Goal: Book appointment/travel/reservation

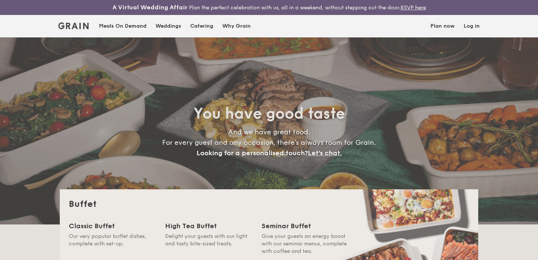
select select
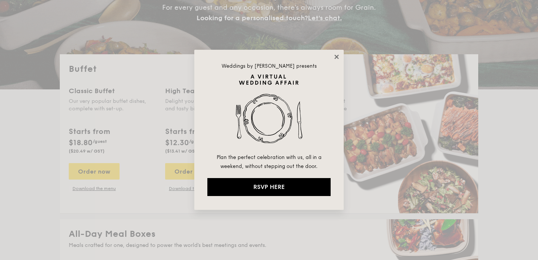
click at [337, 59] on icon at bounding box center [336, 56] width 7 height 7
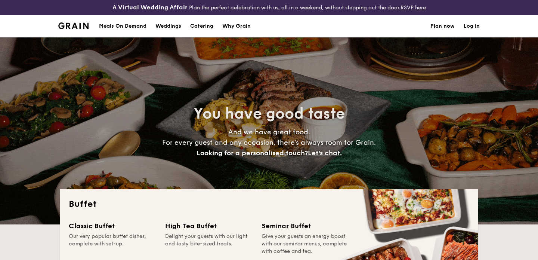
click at [163, 27] on div "Weddings" at bounding box center [168, 26] width 26 height 22
select select
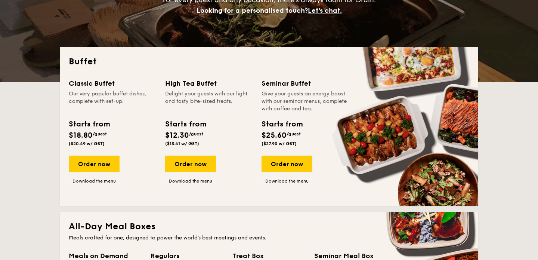
scroll to position [143, 0]
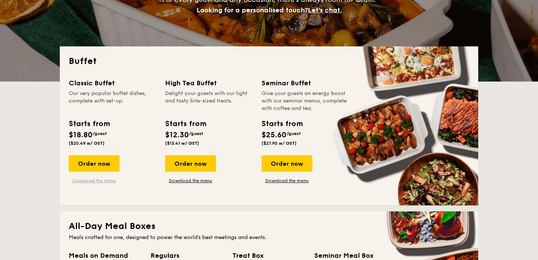
click at [110, 181] on link "Download the menu" at bounding box center [94, 181] width 51 height 6
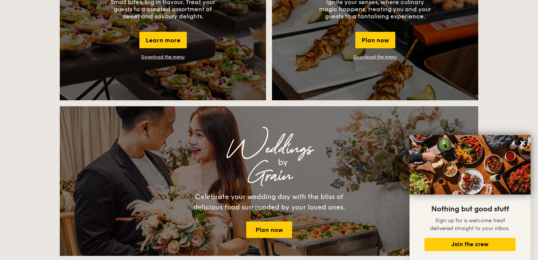
scroll to position [756, 0]
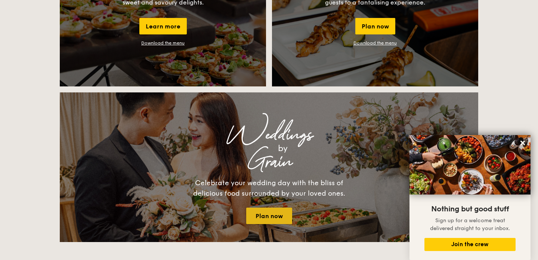
click at [281, 220] on link "Plan now" at bounding box center [269, 215] width 46 height 16
